Goal: Navigation & Orientation: Understand site structure

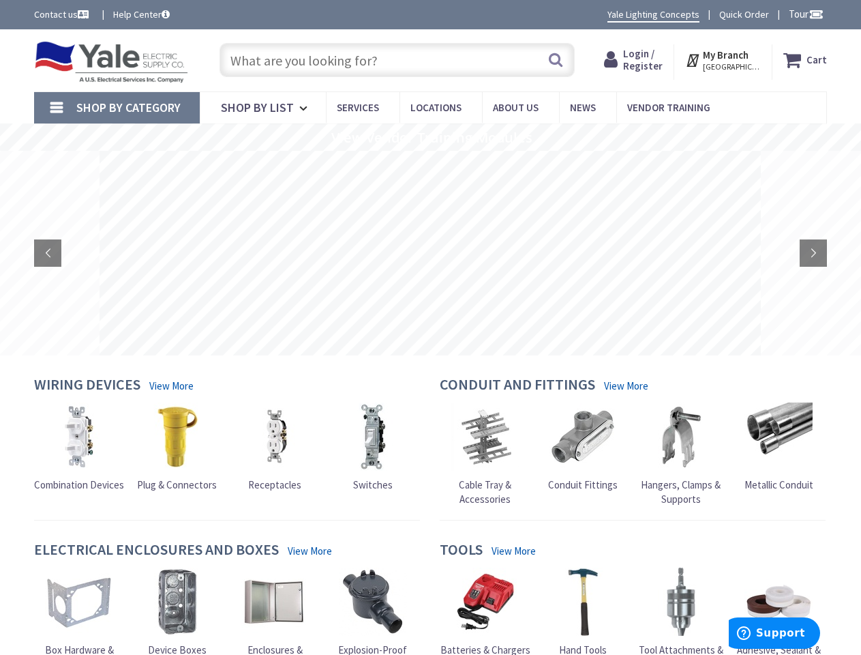
click at [430, 327] on rs-layer at bounding box center [430, 253] width 661 height 205
click at [804, 14] on span "Tour" at bounding box center [806, 13] width 35 height 13
click at [815, 14] on div at bounding box center [430, 327] width 861 height 655
click at [724, 60] on strong "My Branch" at bounding box center [726, 54] width 46 height 13
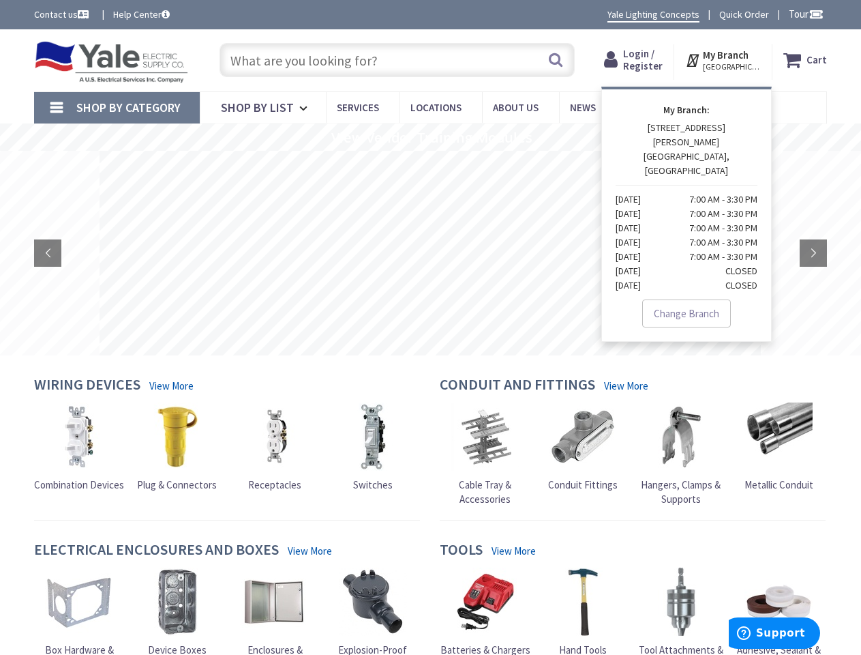
click at [117, 108] on span "Shop By Category" at bounding box center [128, 108] width 104 height 16
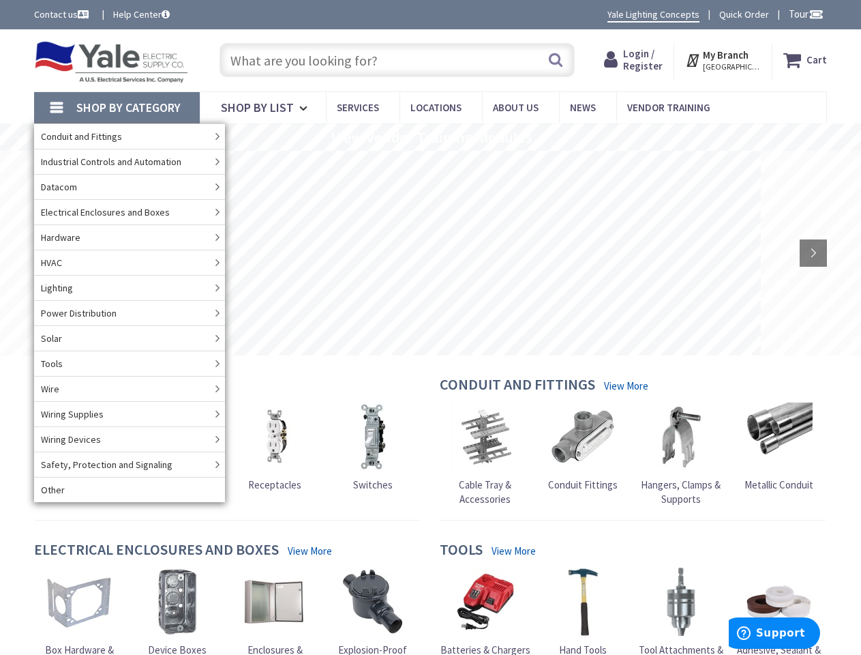
click at [430, 137] on rs-slide "View Vendor Training Modules" at bounding box center [430, 136] width 861 height 27
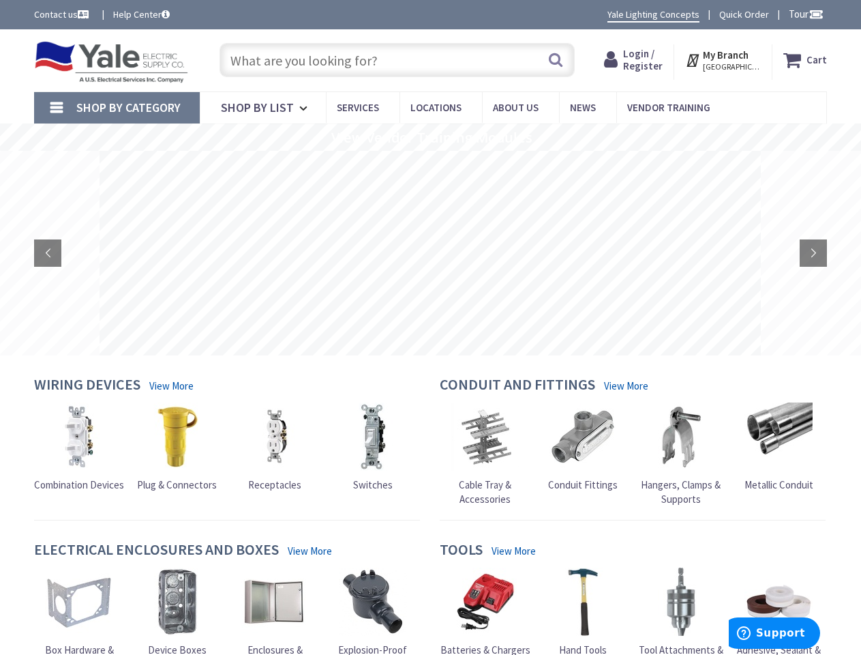
click at [430, 253] on rs-layer at bounding box center [430, 253] width 661 height 205
